Goal: Task Accomplishment & Management: Complete application form

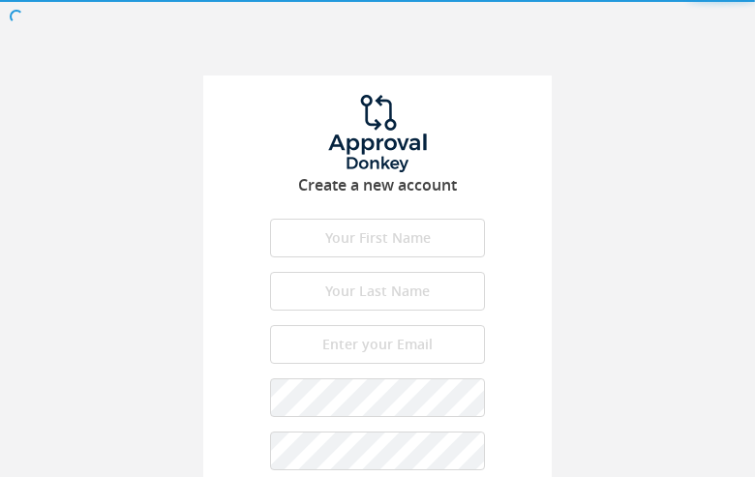
type input "HesHvuJCgoSqMK"
type input "zciXslwEBOZNZIh"
type input "[PERSON_NAME][EMAIL_ADDRESS][DOMAIN_NAME]"
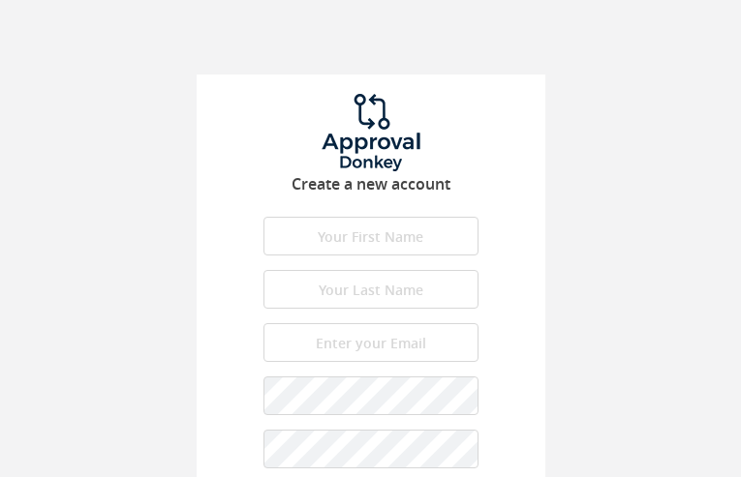
type input "HOlLdqZWuWCs"
type input "fLmfQtkco"
type input "[PERSON_NAME][EMAIL_ADDRESS][DOMAIN_NAME]"
